Goal: Information Seeking & Learning: Learn about a topic

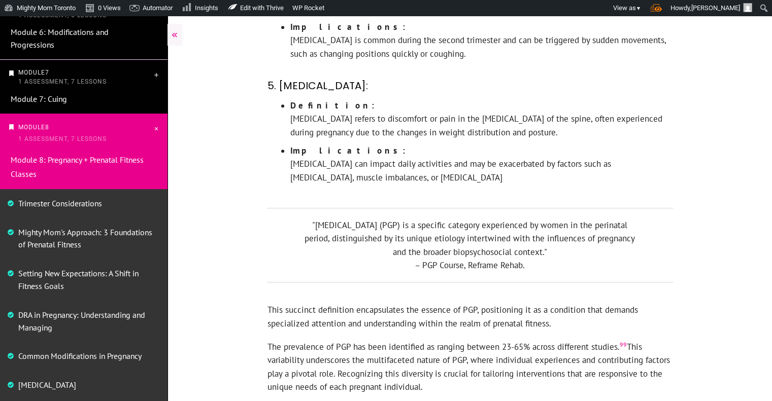
scroll to position [436, 0]
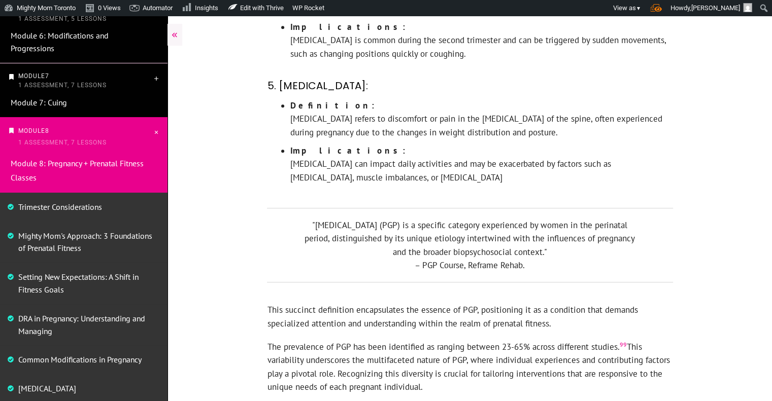
click at [89, 242] on link "Mighty Mom's Approach: 3 Foundations of Prenatal Fitness" at bounding box center [85, 242] width 134 height 23
click at [84, 243] on link "Mighty Mom's Approach: 3 Foundations of Prenatal Fitness" at bounding box center [85, 242] width 134 height 23
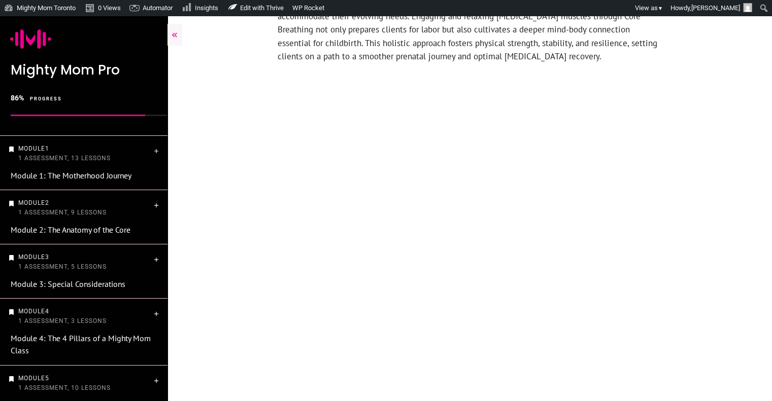
scroll to position [1135, 0]
